Goal: Task Accomplishment & Management: Manage account settings

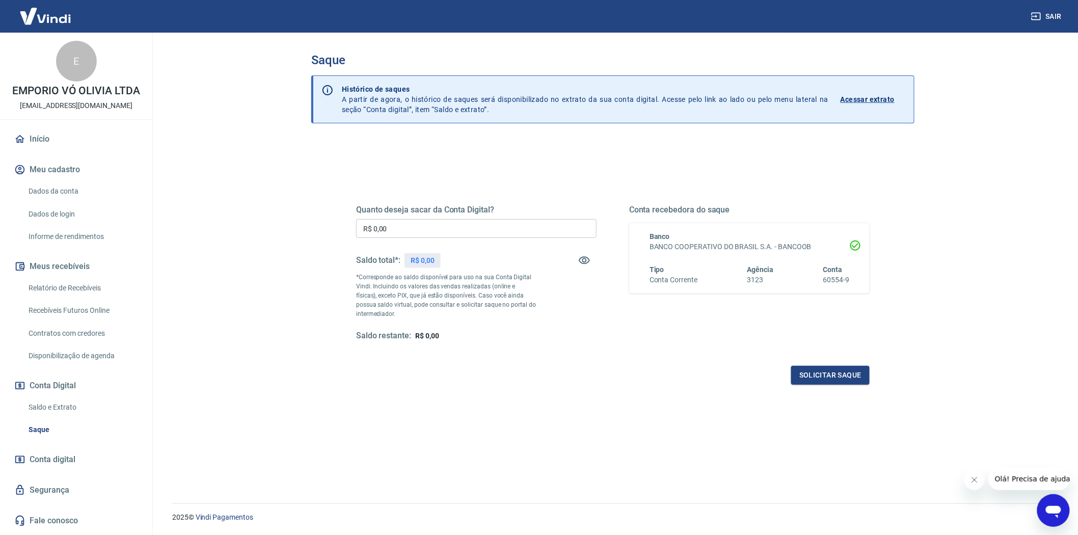
drag, startPoint x: 60, startPoint y: 404, endPoint x: 48, endPoint y: 421, distance: 20.6
click at [60, 404] on link "Saldo e Extrato" at bounding box center [82, 407] width 116 height 21
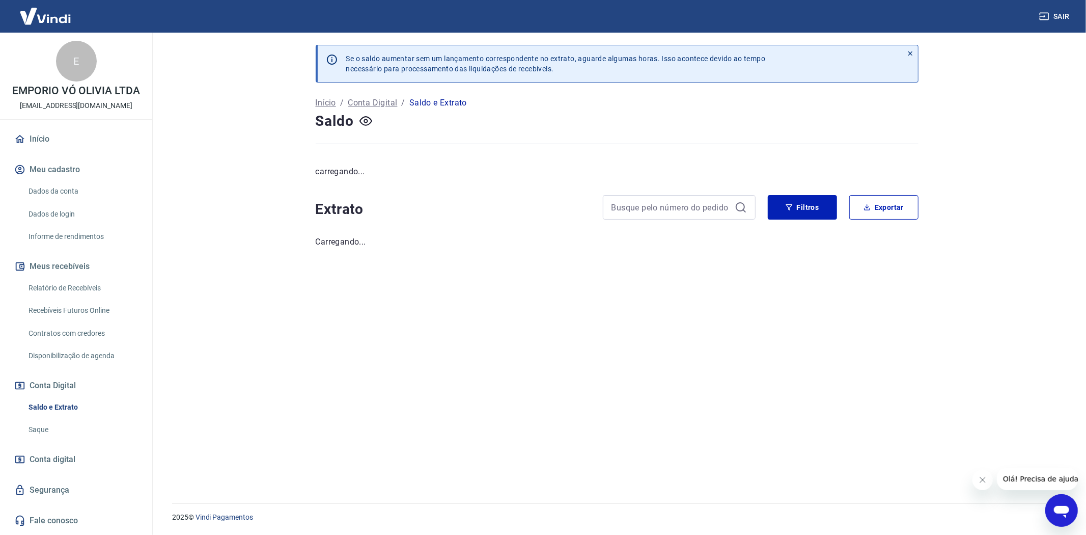
click at [47, 424] on link "Saque" at bounding box center [82, 429] width 116 height 21
click at [44, 428] on link "Saque" at bounding box center [82, 429] width 116 height 21
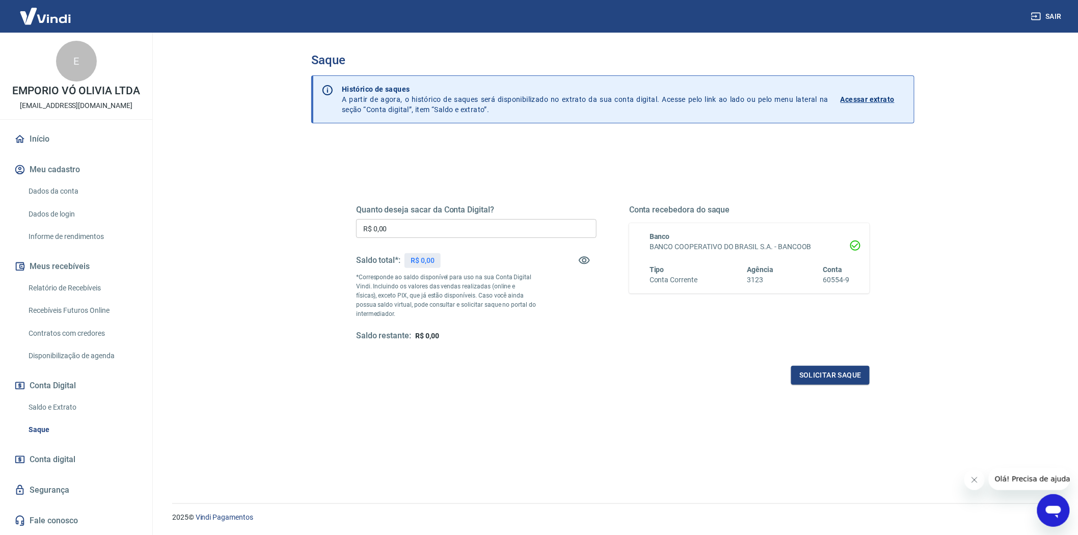
click at [68, 283] on link "Relatório de Recebíveis" at bounding box center [82, 288] width 116 height 21
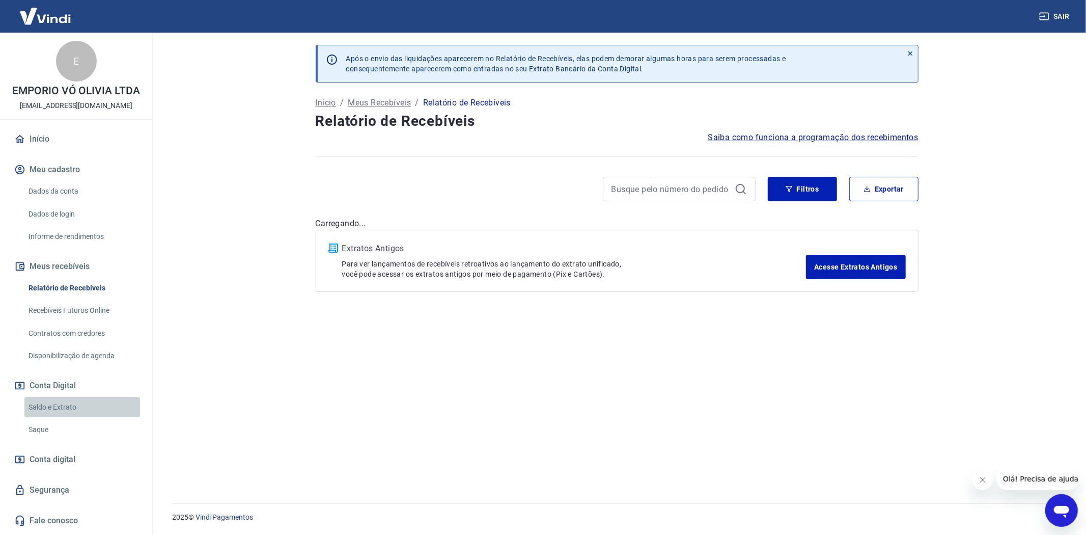
click at [58, 403] on link "Saldo e Extrato" at bounding box center [82, 407] width 116 height 21
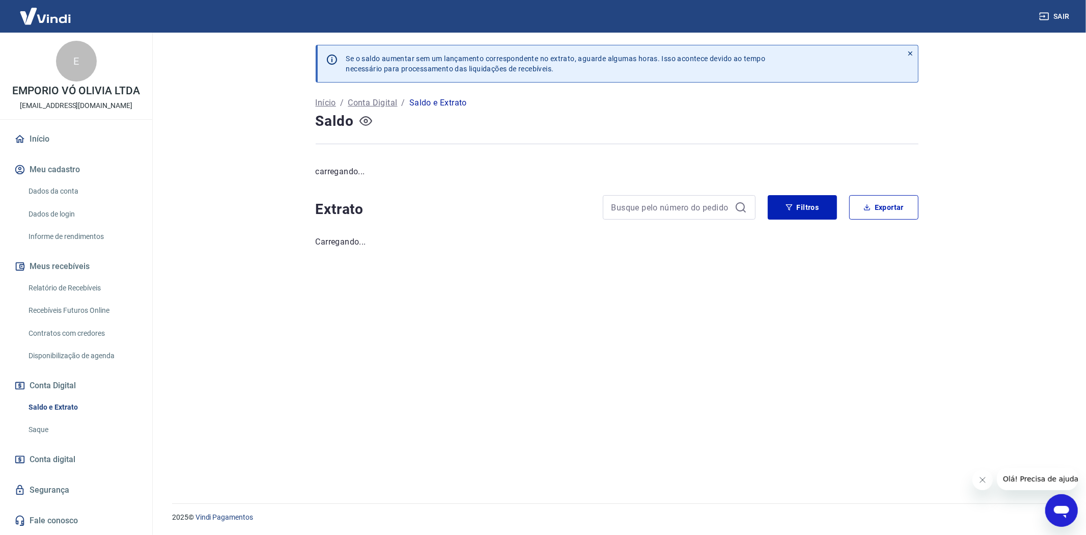
click at [366, 126] on icon "button" at bounding box center [366, 121] width 13 height 13
click at [367, 124] on icon "button" at bounding box center [366, 121] width 13 height 13
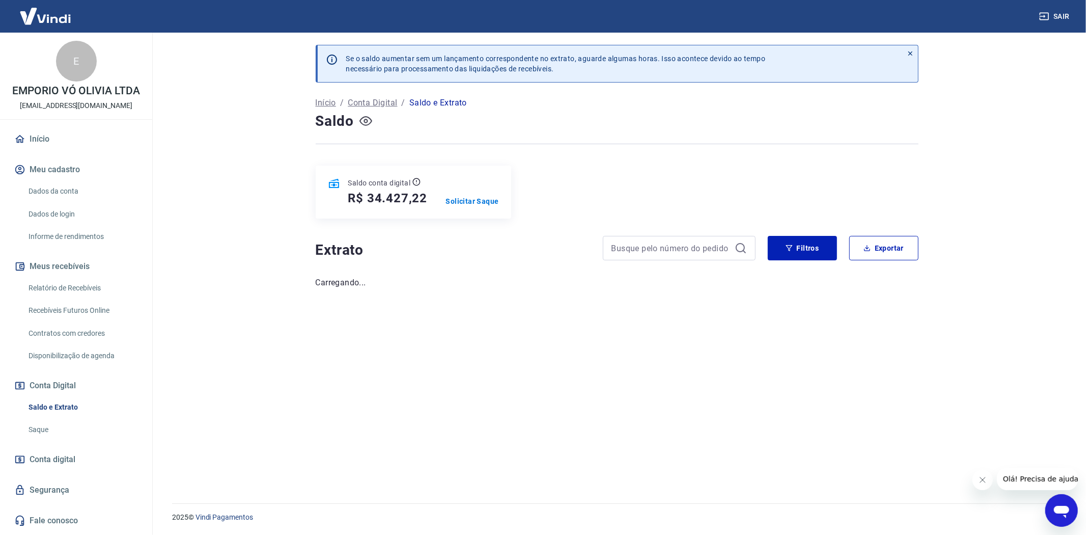
click at [35, 430] on link "Saque" at bounding box center [82, 429] width 116 height 21
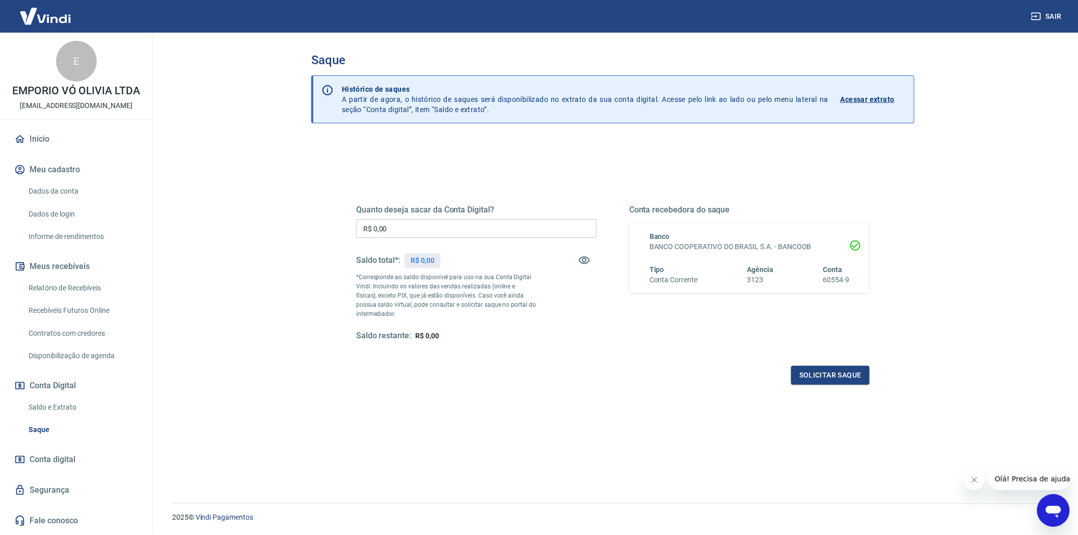
click at [54, 424] on link "Saque" at bounding box center [82, 429] width 116 height 21
click at [405, 228] on input "R$ 0,00" at bounding box center [476, 228] width 240 height 19
type input "R$ 34.427,22"
click at [545, 344] on div "Quanto deseja sacar da Conta Digital? R$ 34.427,22 ​ Saldo total*: R$ 34.427,22…" at bounding box center [612, 282] width 513 height 204
click at [825, 373] on button "Solicitar saque" at bounding box center [830, 375] width 78 height 19
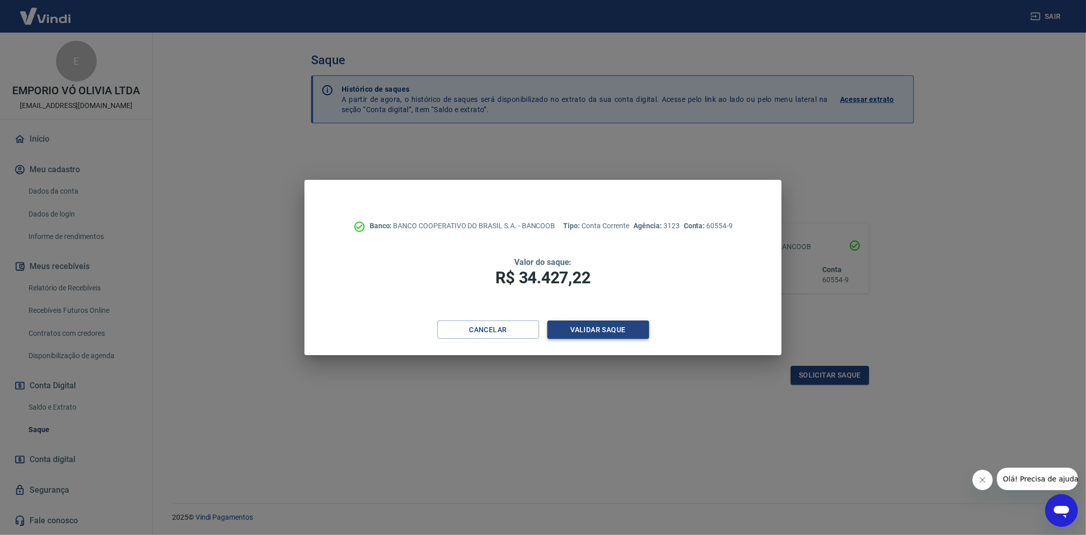
click at [613, 328] on button "Validar saque" at bounding box center [599, 329] width 102 height 19
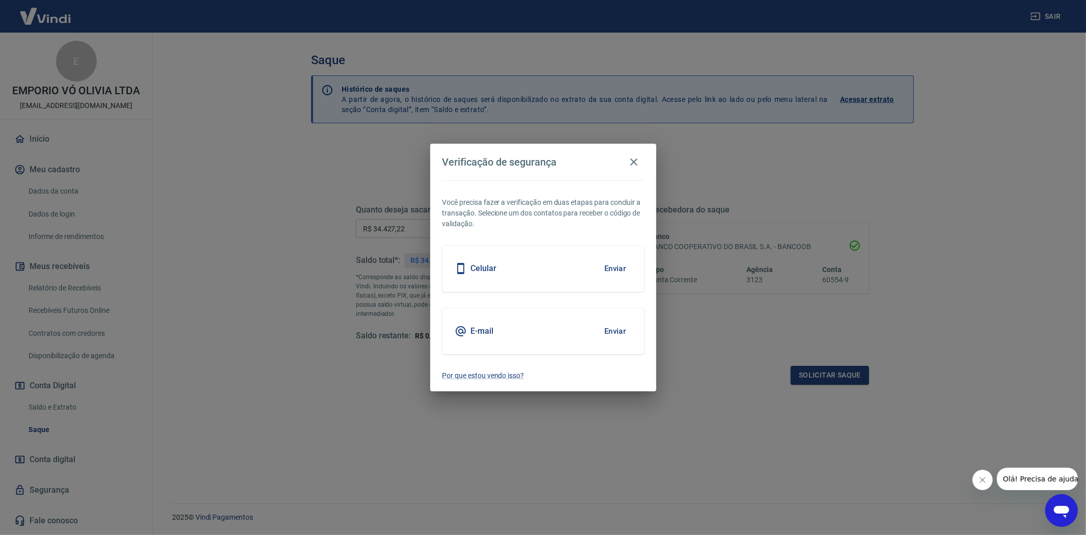
click at [591, 327] on div "E-mail Enviar" at bounding box center [544, 331] width 202 height 46
click at [604, 328] on button "Enviar" at bounding box center [615, 330] width 33 height 21
click at [620, 328] on button "Enviar" at bounding box center [615, 330] width 33 height 21
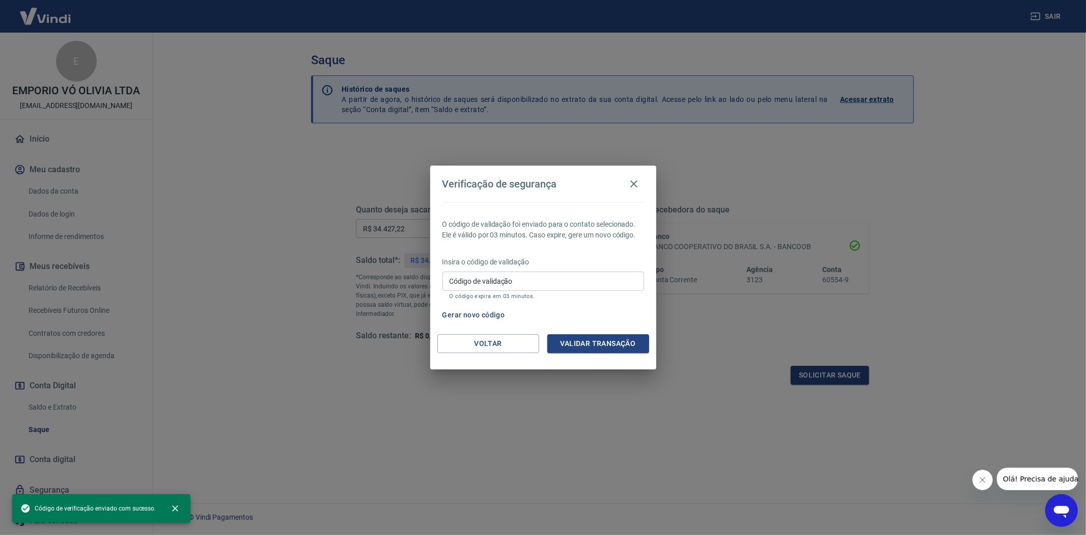
click at [556, 282] on input "Código de validação" at bounding box center [544, 280] width 202 height 19
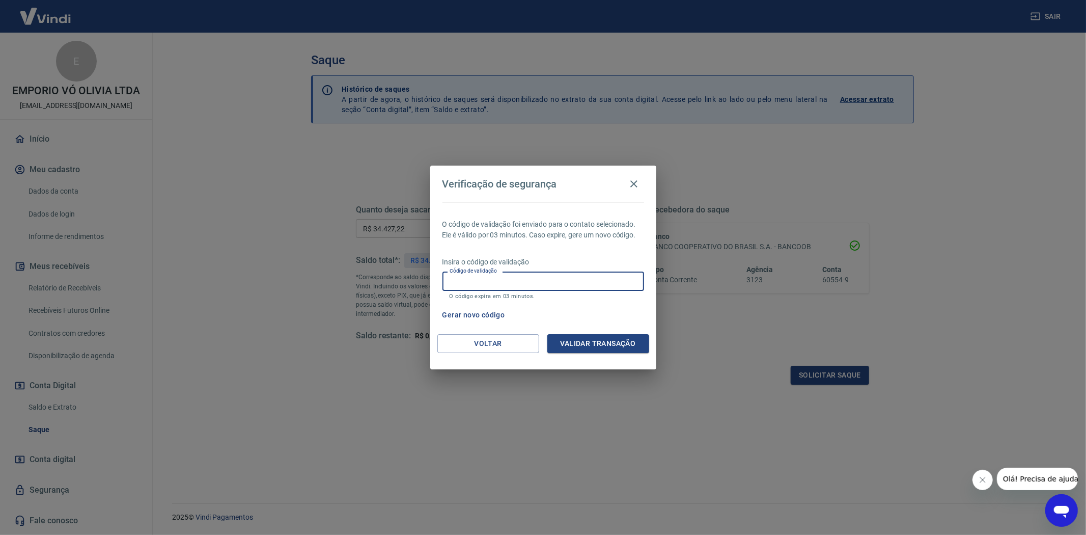
click at [512, 271] on input "Código de validação" at bounding box center [544, 280] width 202 height 19
paste input "240902"
type input "240902"
click at [583, 339] on button "Validar transação" at bounding box center [599, 343] width 102 height 19
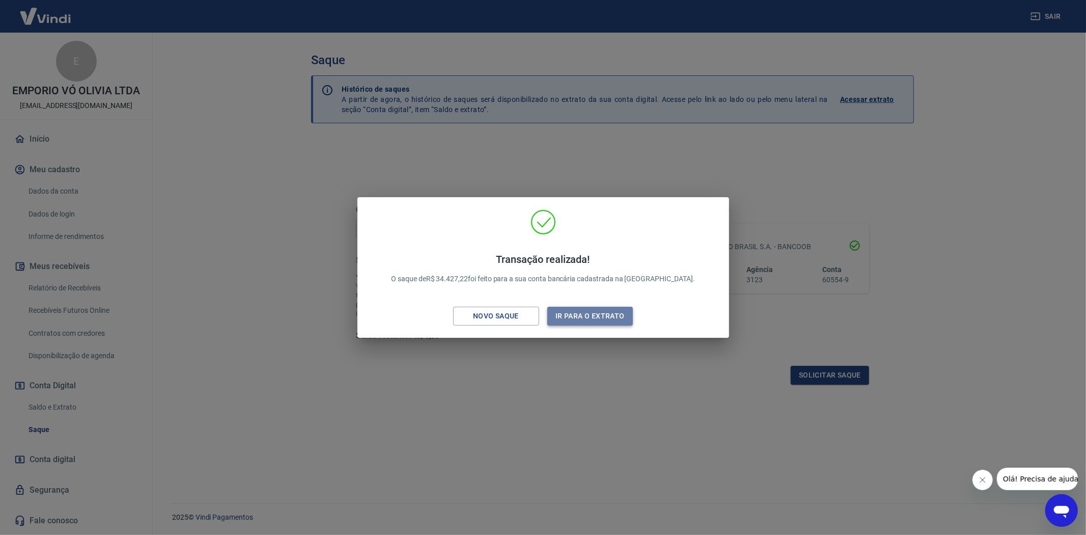
click at [578, 319] on button "Ir para o extrato" at bounding box center [591, 316] width 86 height 19
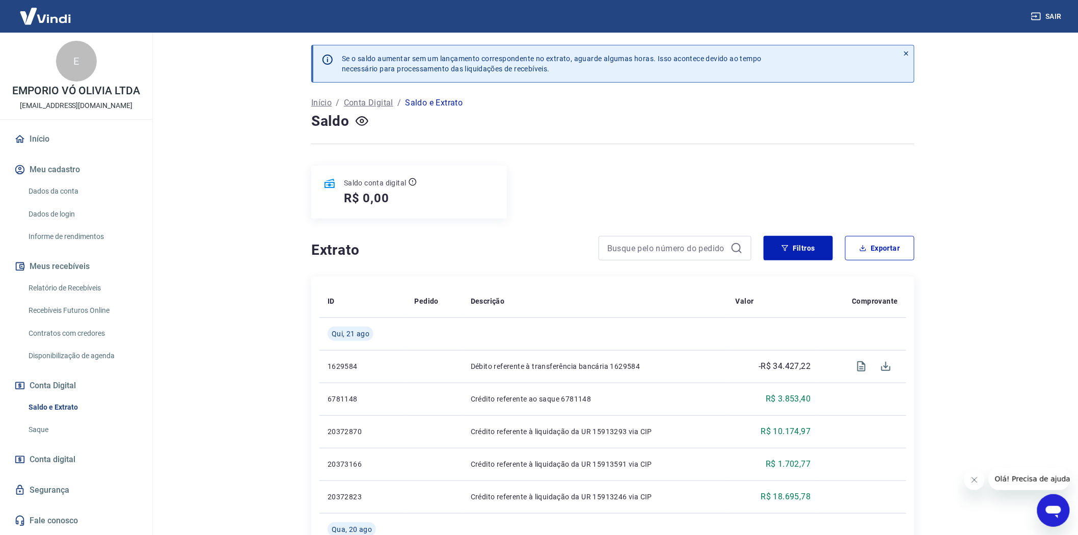
click at [33, 430] on link "Saque" at bounding box center [82, 429] width 116 height 21
